Goal: Answer question/provide support

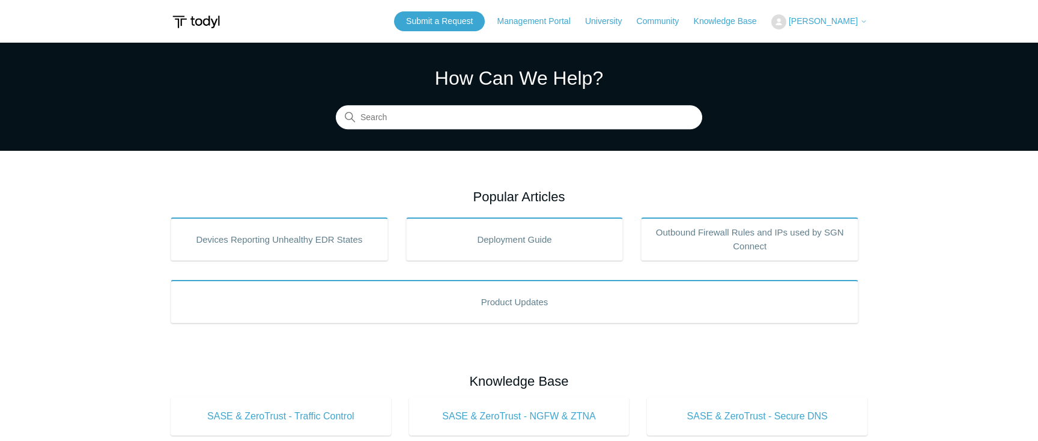
click at [820, 23] on span "[PERSON_NAME]" at bounding box center [823, 21] width 69 height 10
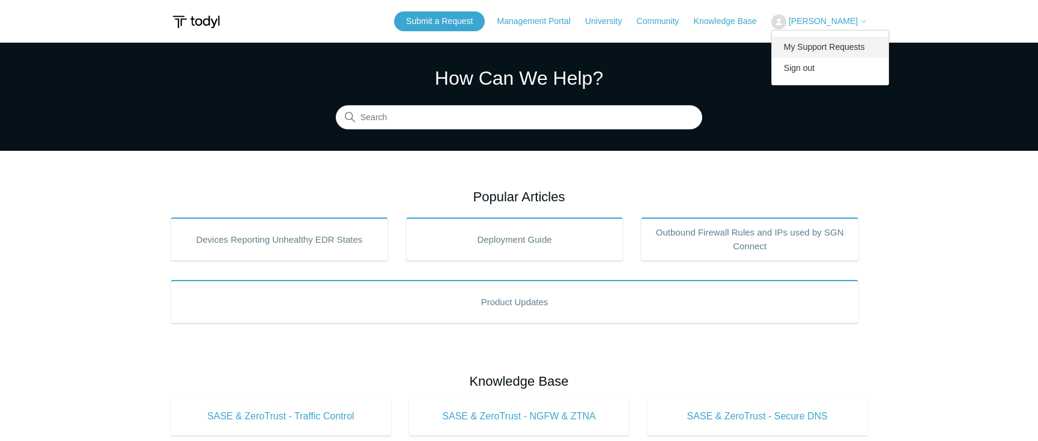
click at [835, 46] on link "My Support Requests" at bounding box center [830, 47] width 117 height 21
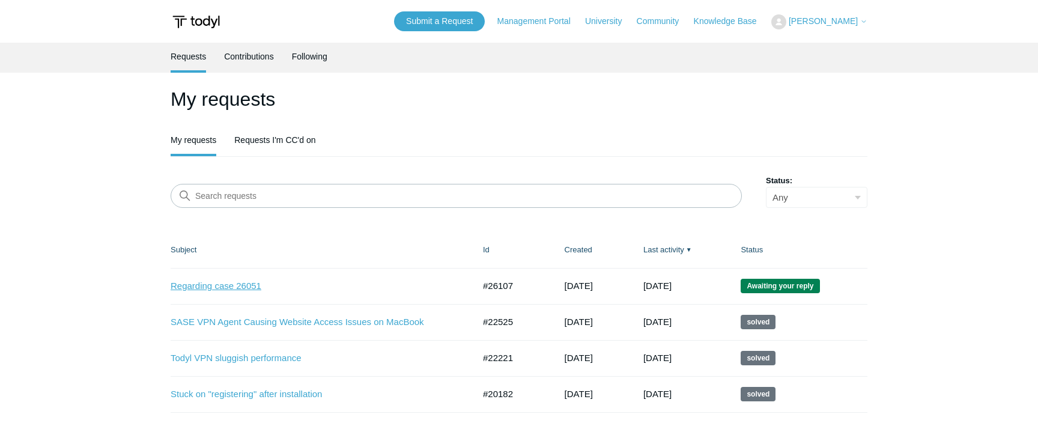
click at [213, 284] on link "Regarding case 26051" at bounding box center [313, 286] width 285 height 14
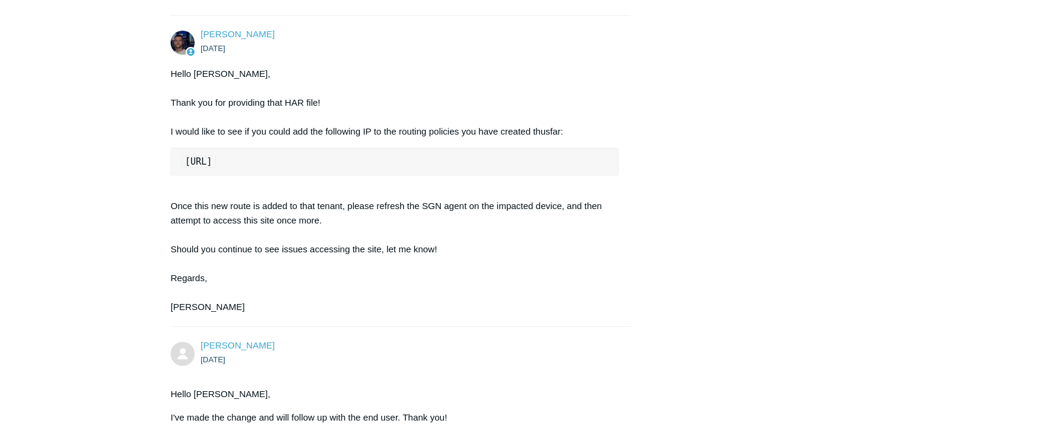
scroll to position [3346, 0]
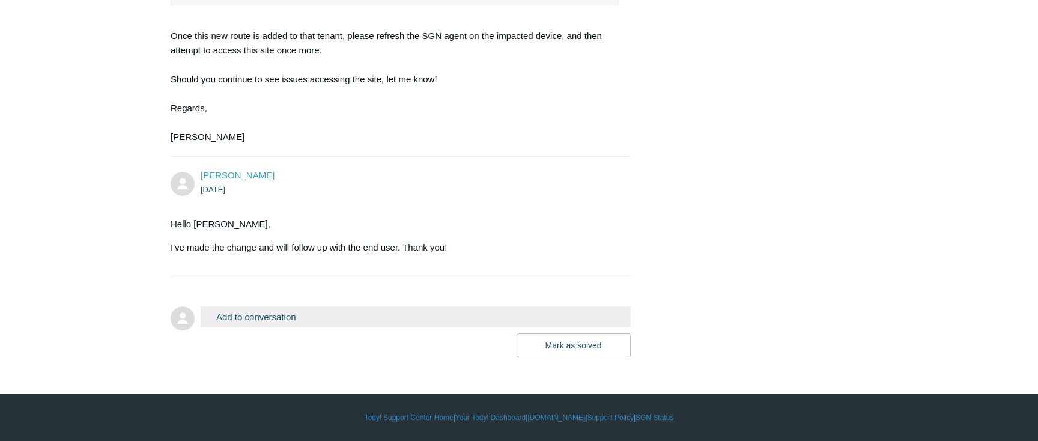
click at [245, 317] on button "Add to conversation" at bounding box center [416, 316] width 430 height 21
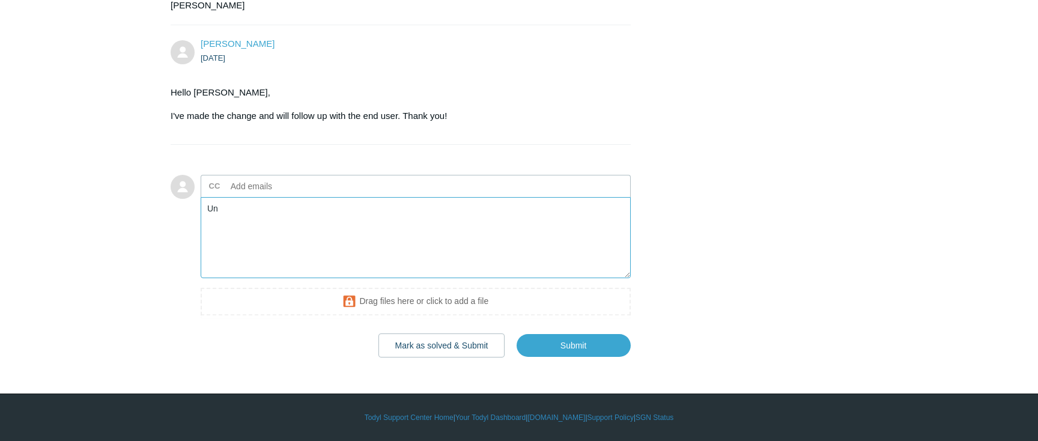
type textarea "U"
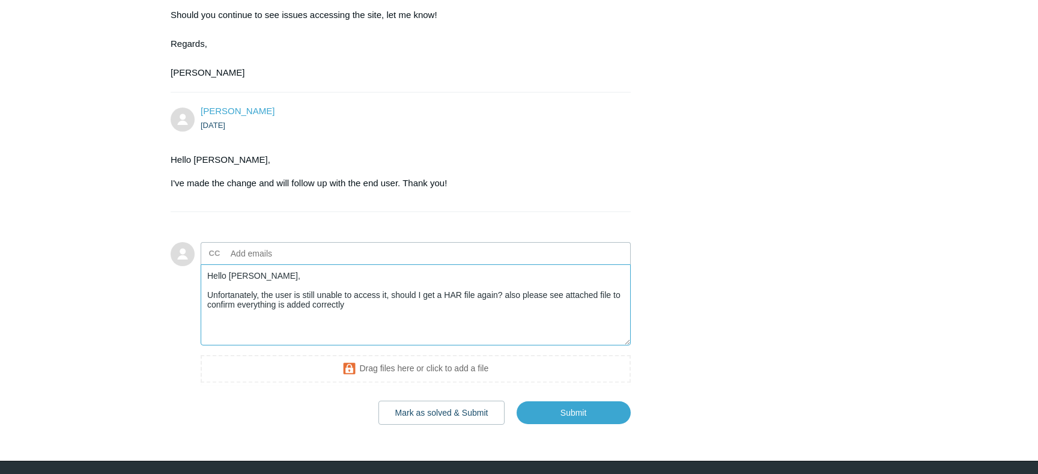
scroll to position [3358, 0]
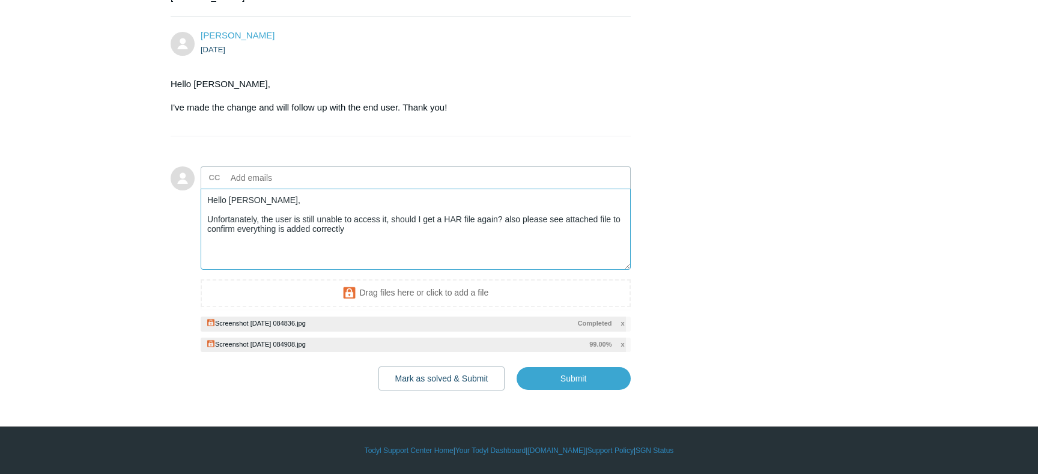
click at [339, 270] on textarea "Hello [PERSON_NAME], Unfortanately, the user is still unable to access it, shou…" at bounding box center [416, 229] width 430 height 81
click at [530, 270] on textarea "Hello Connor, Unfortanately, the user is still unable to access it, should I ge…" at bounding box center [416, 229] width 430 height 81
paste textarea "unately, the user is still unable to access it. Should I gather a new HAR file?…"
click at [464, 270] on textarea "Hello Connor, Unfortunately, the user is still unable to access it. Should I ga…" at bounding box center [416, 229] width 430 height 81
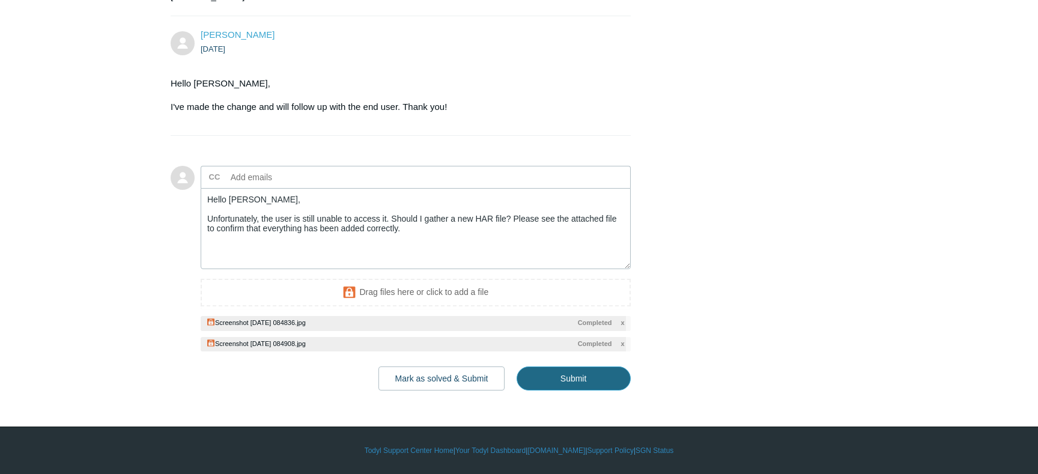
click at [563, 380] on input "Submit" at bounding box center [574, 378] width 114 height 24
type textarea "Hello Connor, Unfortunately, the user is still unable to access it. Should I ga…"
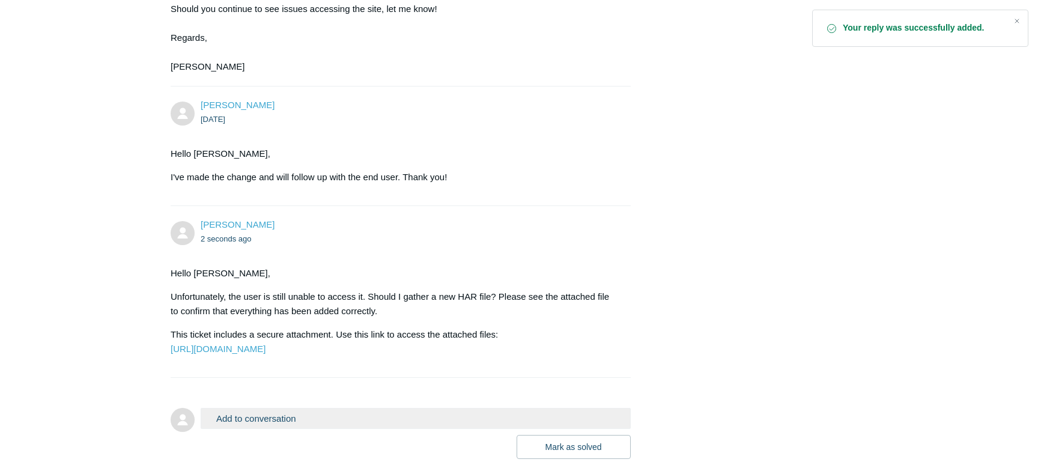
scroll to position [3514, 0]
